Goal: Task Accomplishment & Management: Use online tool/utility

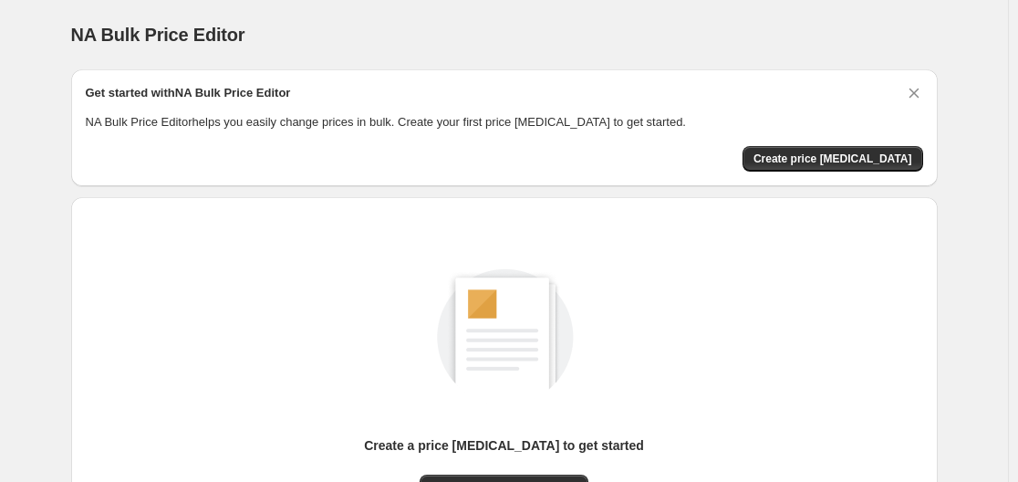
scroll to position [202, 0]
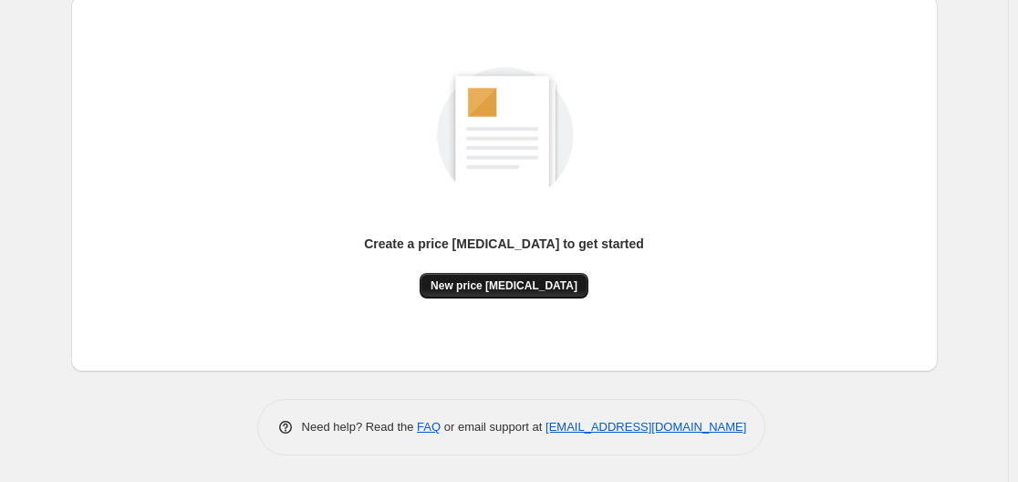
click at [512, 291] on span "New price [MEDICAL_DATA]" at bounding box center [504, 285] width 147 height 15
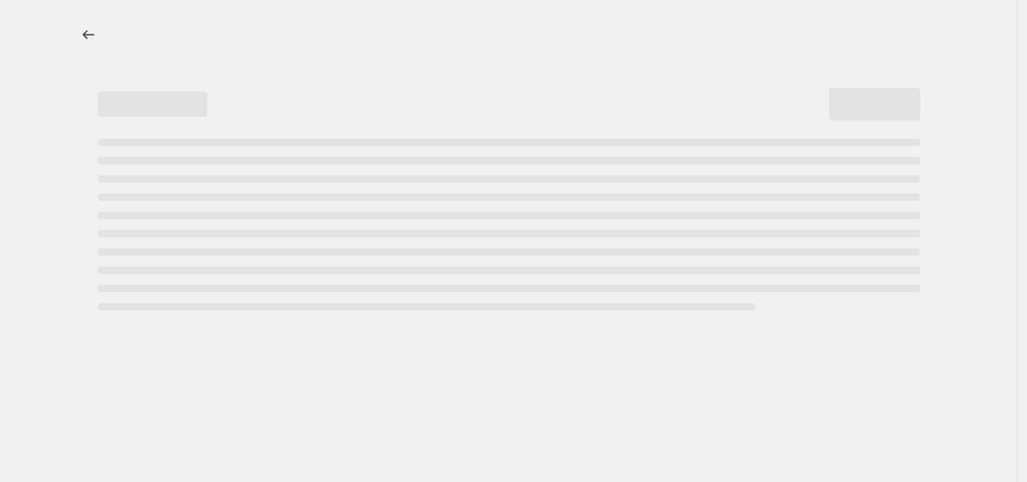
select select "percentage"
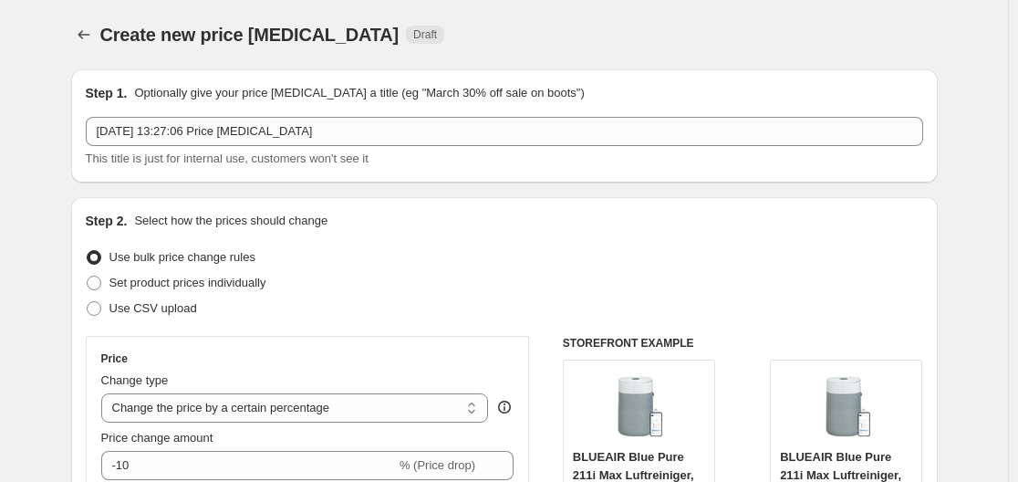
scroll to position [365, 0]
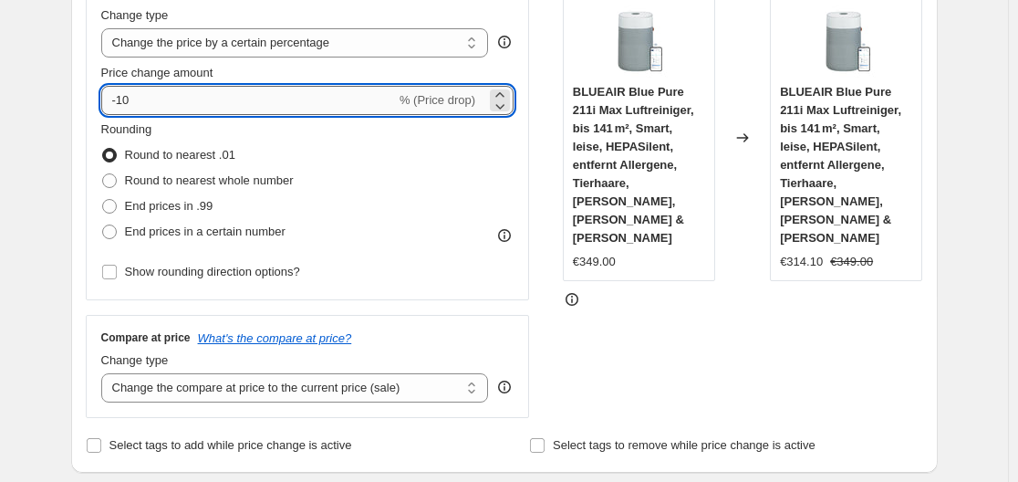
drag, startPoint x: 120, startPoint y: 99, endPoint x: 167, endPoint y: 99, distance: 47.4
click at [167, 99] on input "-10" at bounding box center [248, 100] width 295 height 29
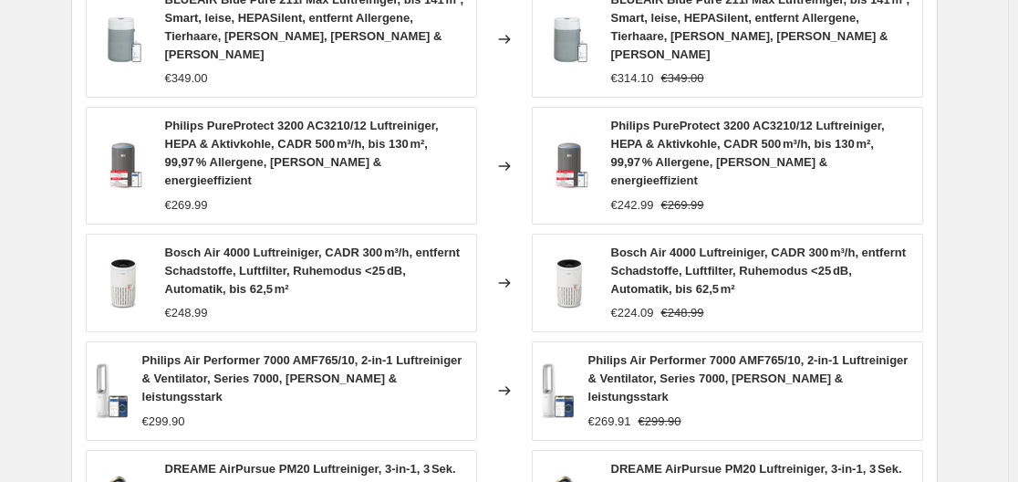
scroll to position [1464, 0]
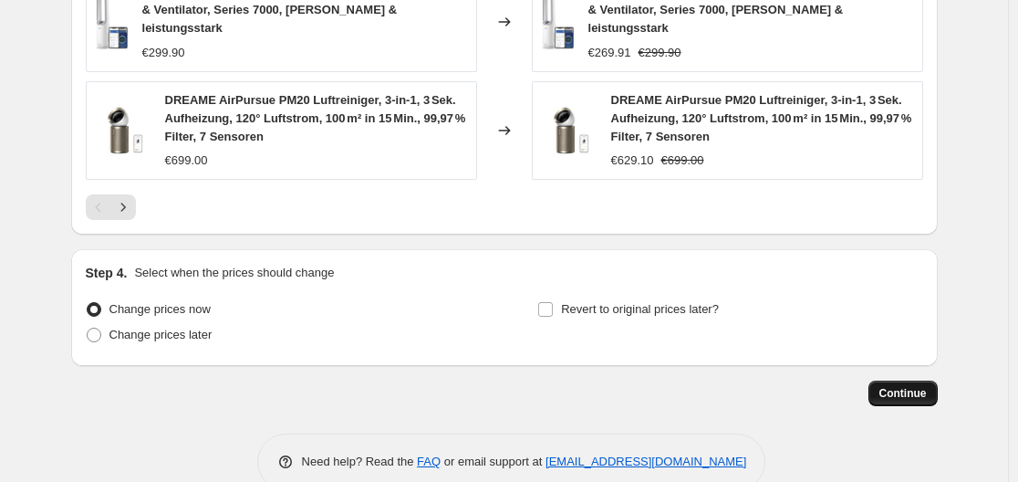
type input "-30"
click at [925, 386] on span "Continue" at bounding box center [903, 393] width 47 height 15
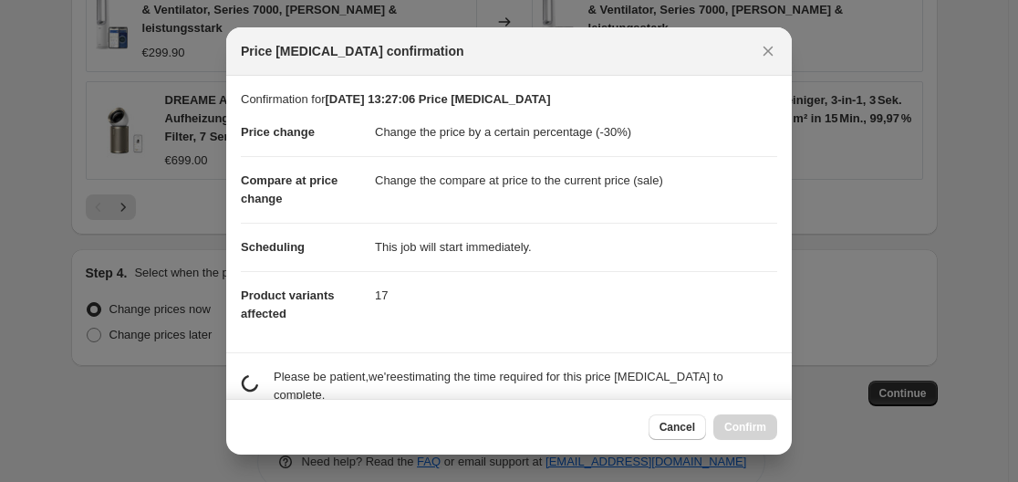
scroll to position [0, 0]
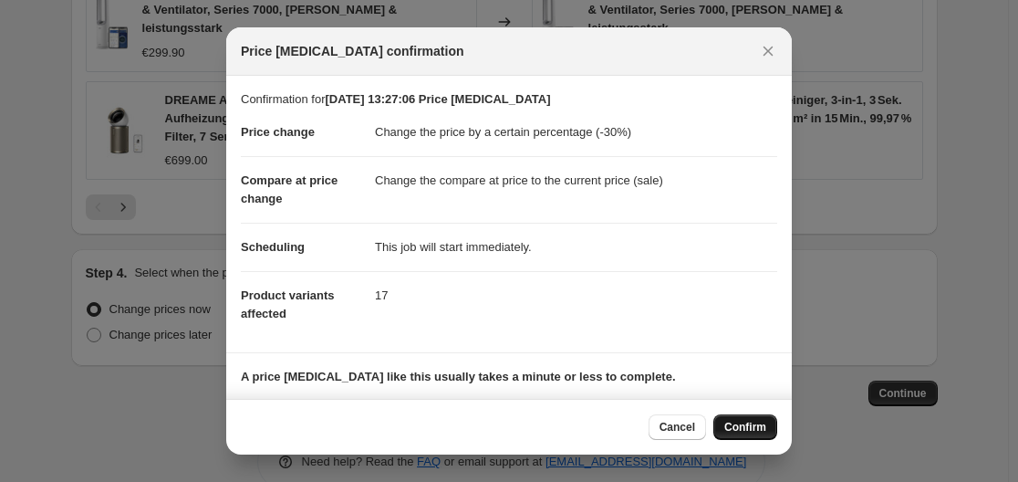
click at [744, 427] on span "Confirm" at bounding box center [745, 427] width 42 height 15
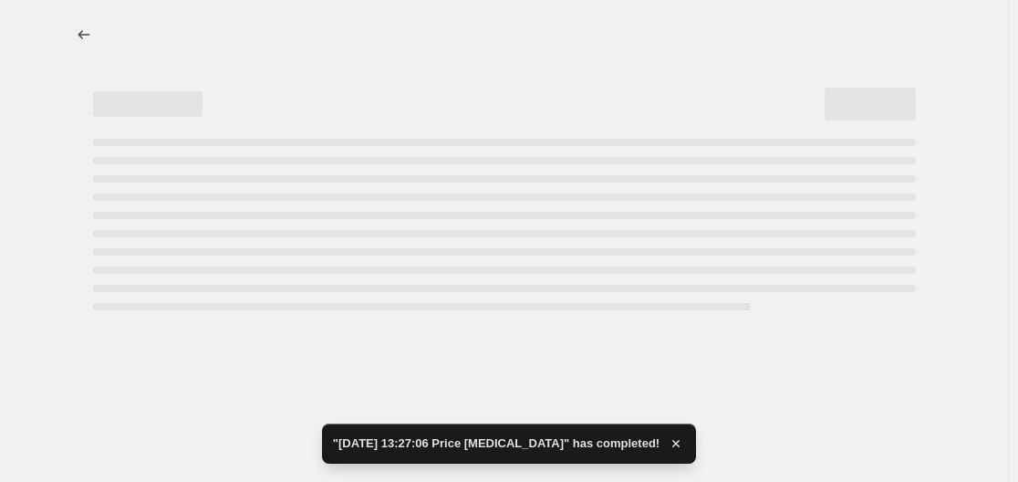
select select "percentage"
